Goal: Task Accomplishment & Management: Use online tool/utility

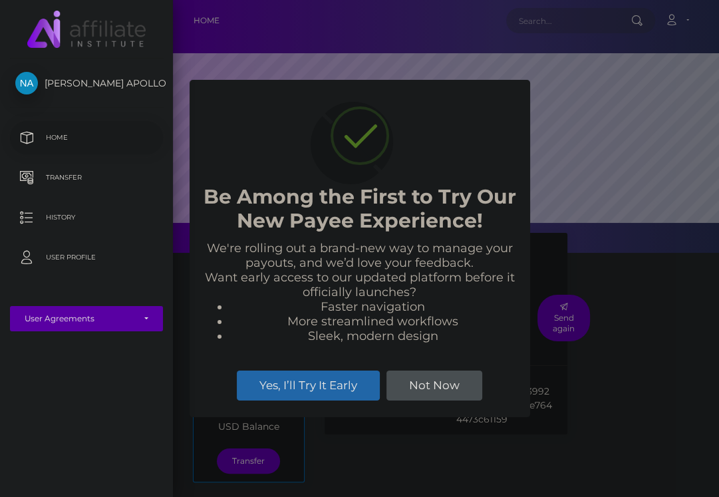
scroll to position [253, 546]
click at [417, 382] on button "Not Now" at bounding box center [435, 385] width 96 height 29
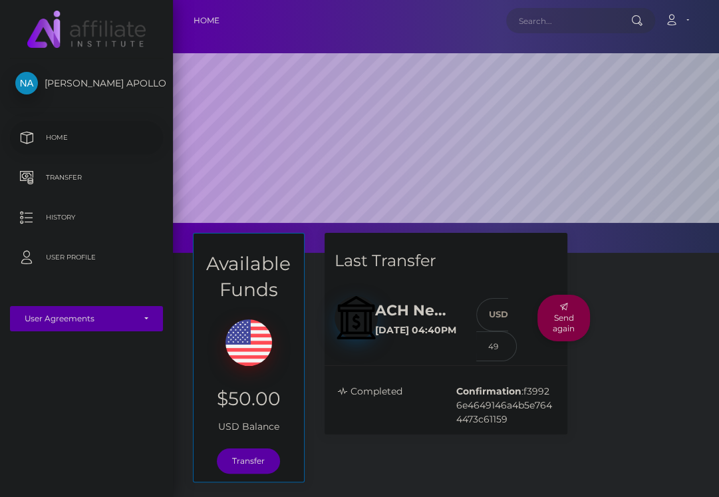
click at [564, 316] on button "Send again" at bounding box center [564, 318] width 53 height 47
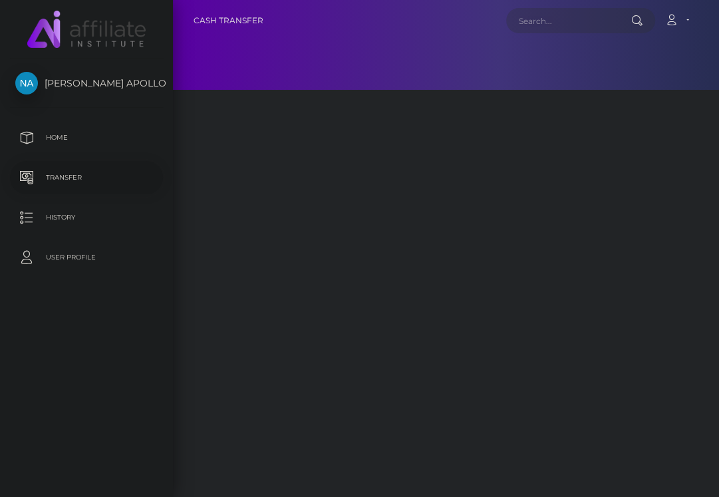
select select
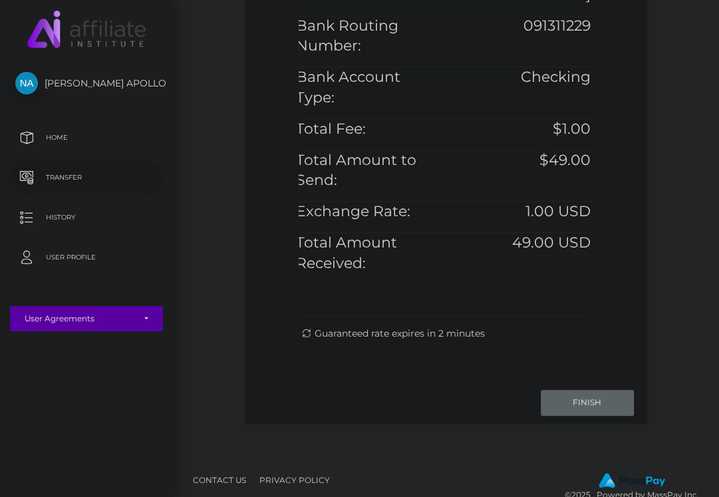
scroll to position [663, 0]
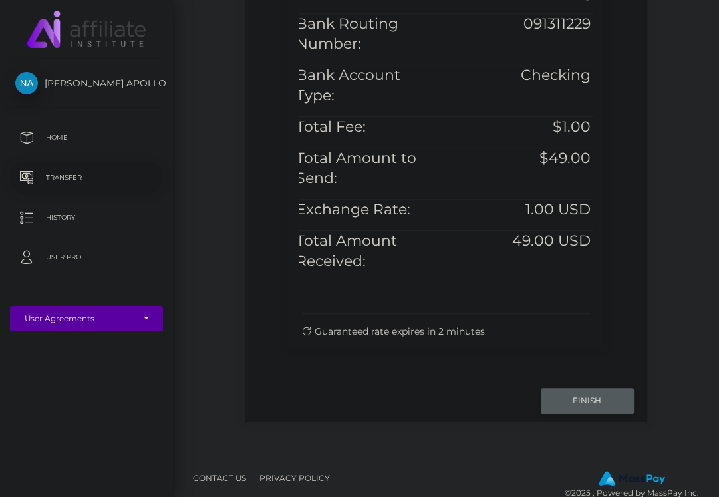
click at [559, 388] on input "Finish" at bounding box center [587, 400] width 93 height 25
